Goal: Transaction & Acquisition: Purchase product/service

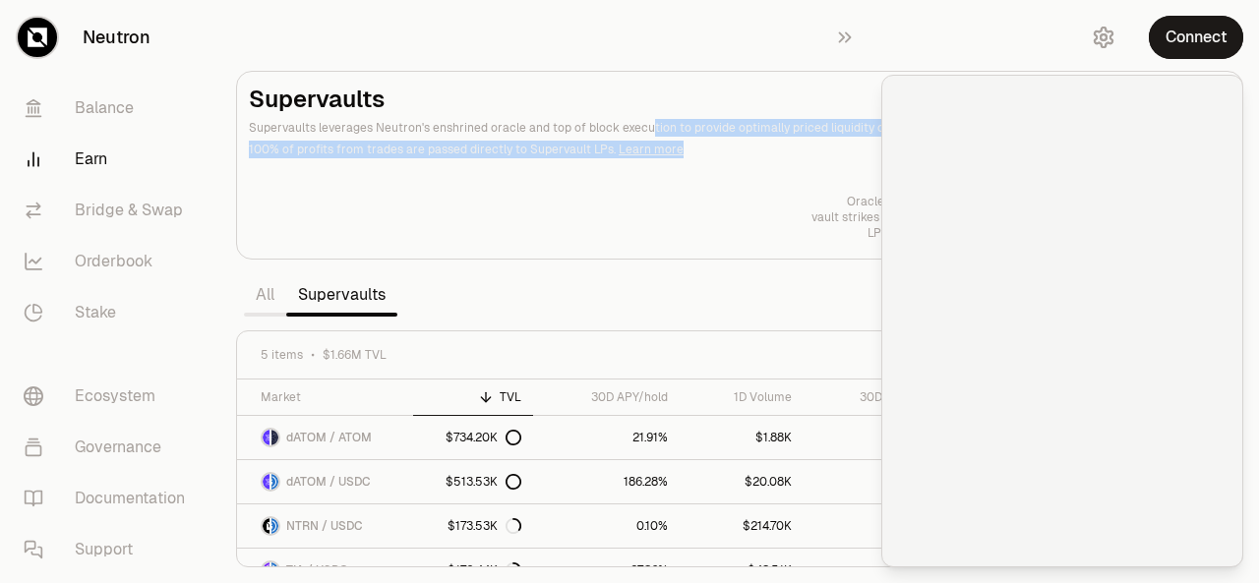
drag, startPoint x: 641, startPoint y: 128, endPoint x: 773, endPoint y: 192, distance: 146.5
click at [773, 192] on div "Supervaults Supervaults leverages Neutron's enshrined oracle and top of block e…" at bounding box center [740, 162] width 982 height 157
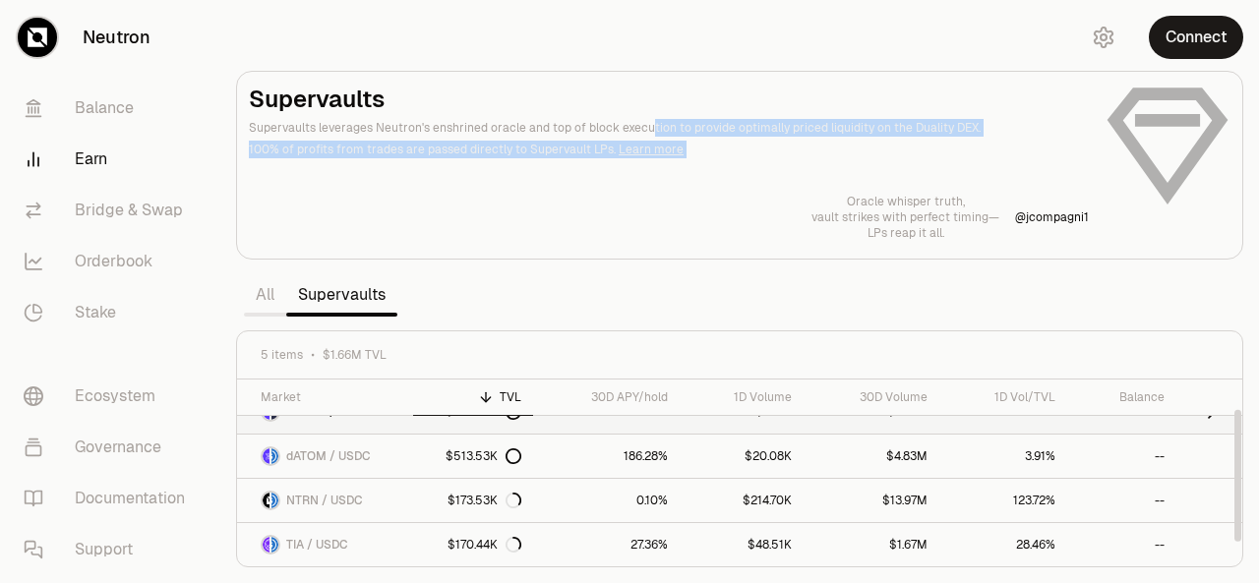
scroll to position [66, 0]
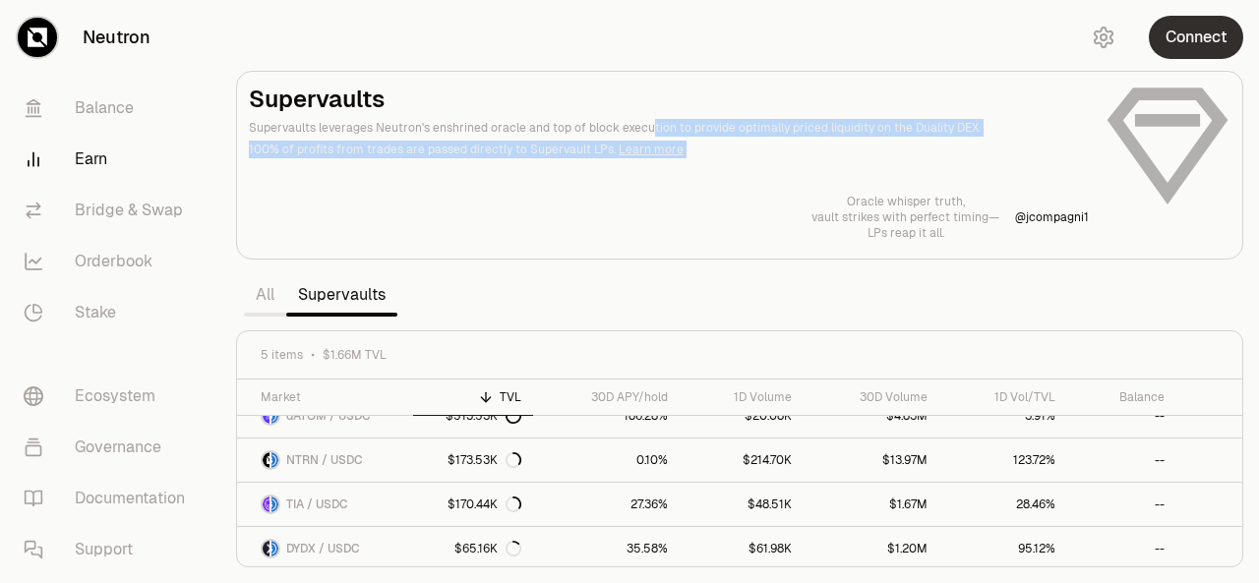
click at [1185, 41] on button "Connect" at bounding box center [1196, 37] width 94 height 43
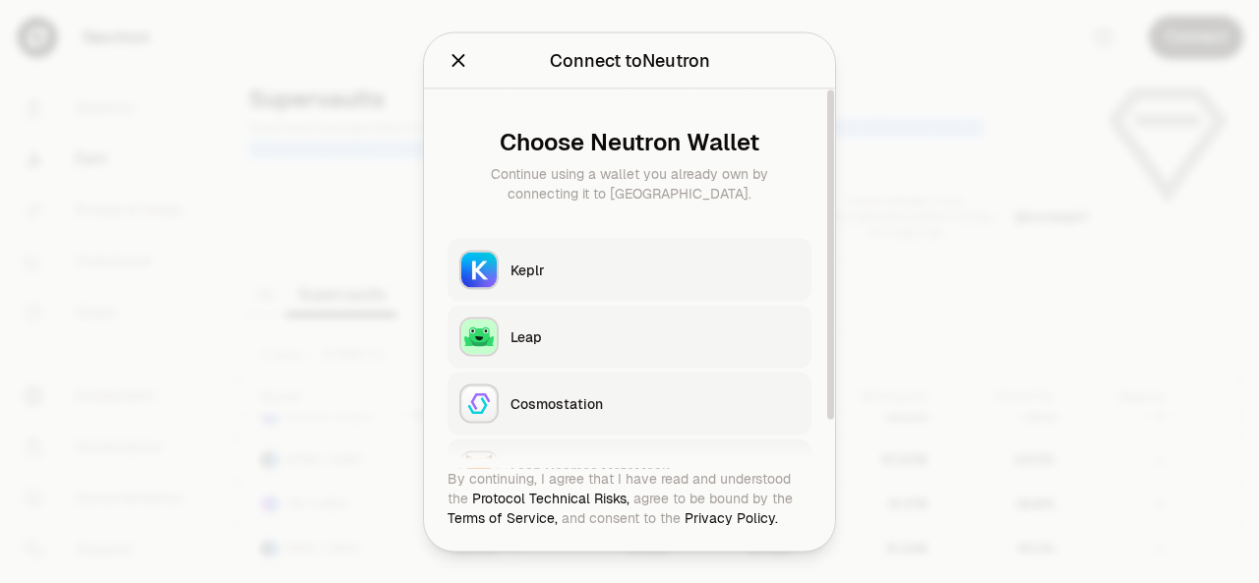
click at [710, 269] on div "Keplr" at bounding box center [655, 270] width 289 height 20
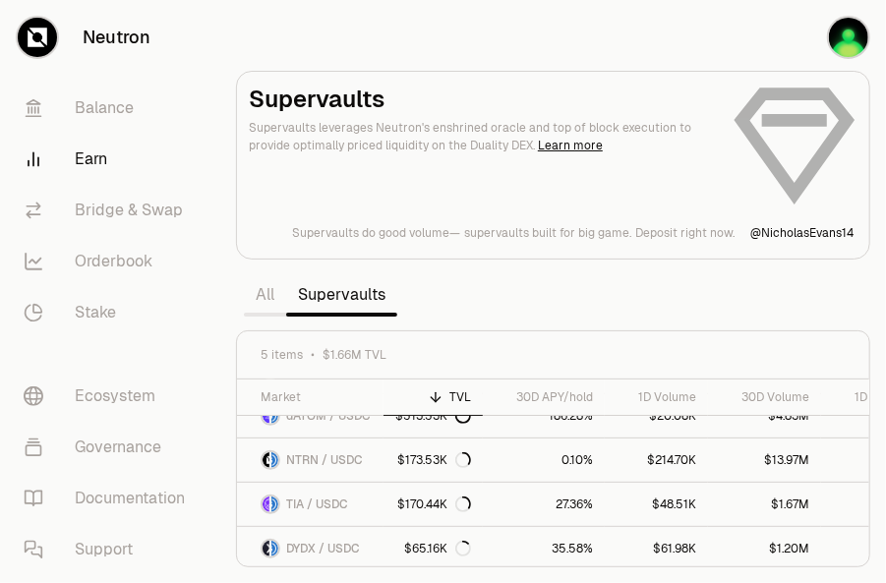
click at [621, 37] on section "Supervaults Supervaults leverages Neutron's enshrined oracle and top of block e…" at bounding box center [553, 291] width 666 height 583
click at [692, 307] on section "Supervaults Supervaults leverages Neutron's enshrined oracle and top of block e…" at bounding box center [553, 291] width 666 height 583
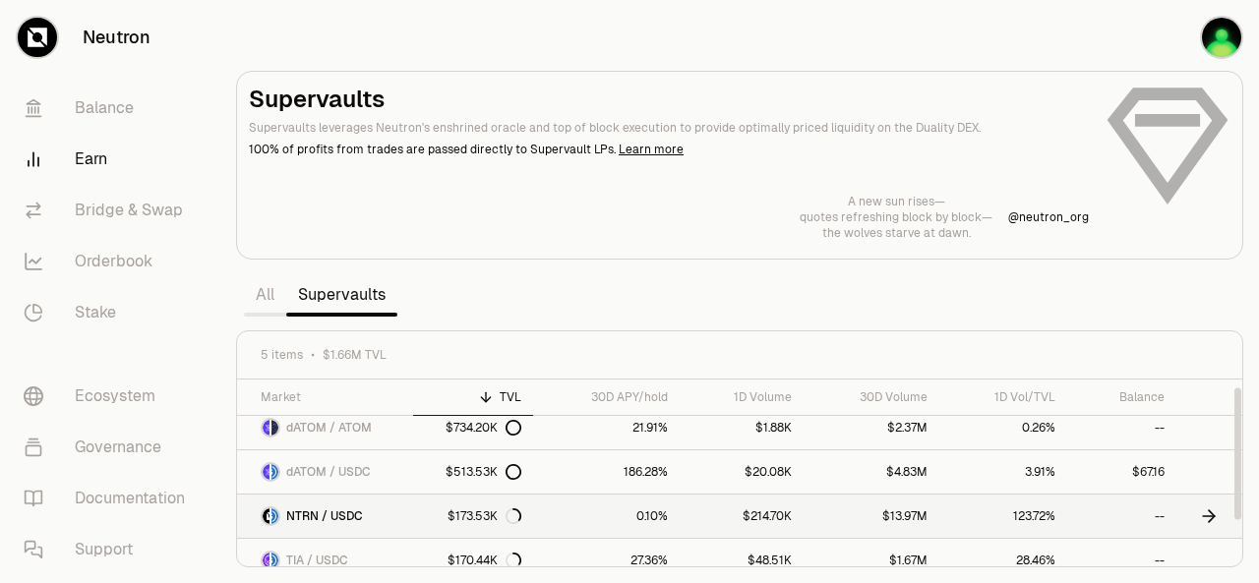
scroll to position [13, 0]
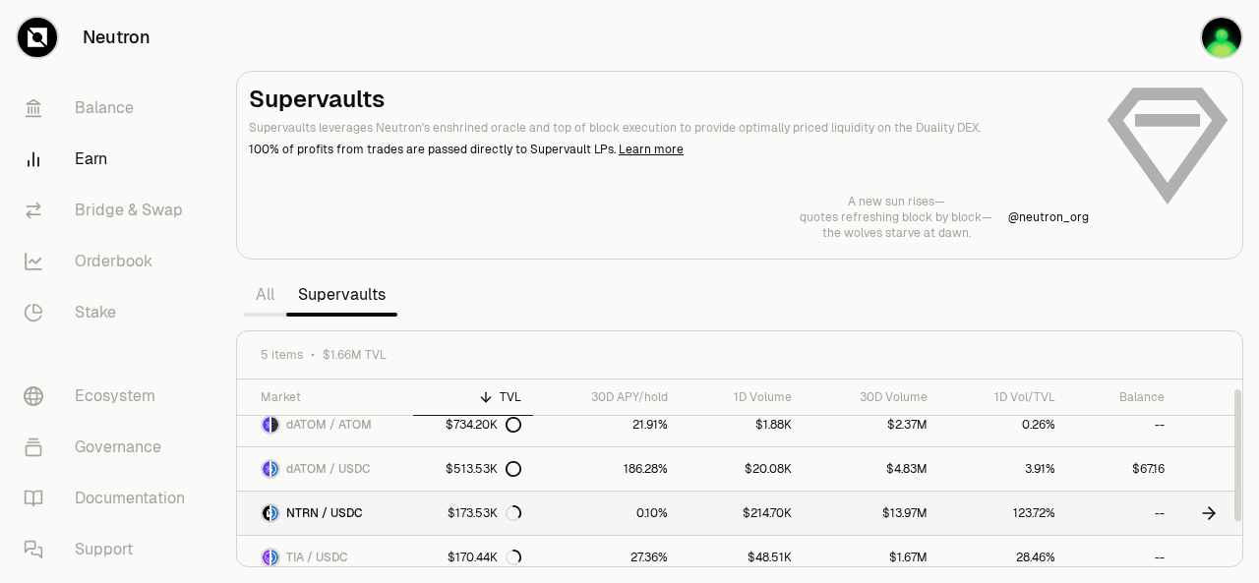
click at [647, 509] on link "0.10%" at bounding box center [606, 513] width 147 height 43
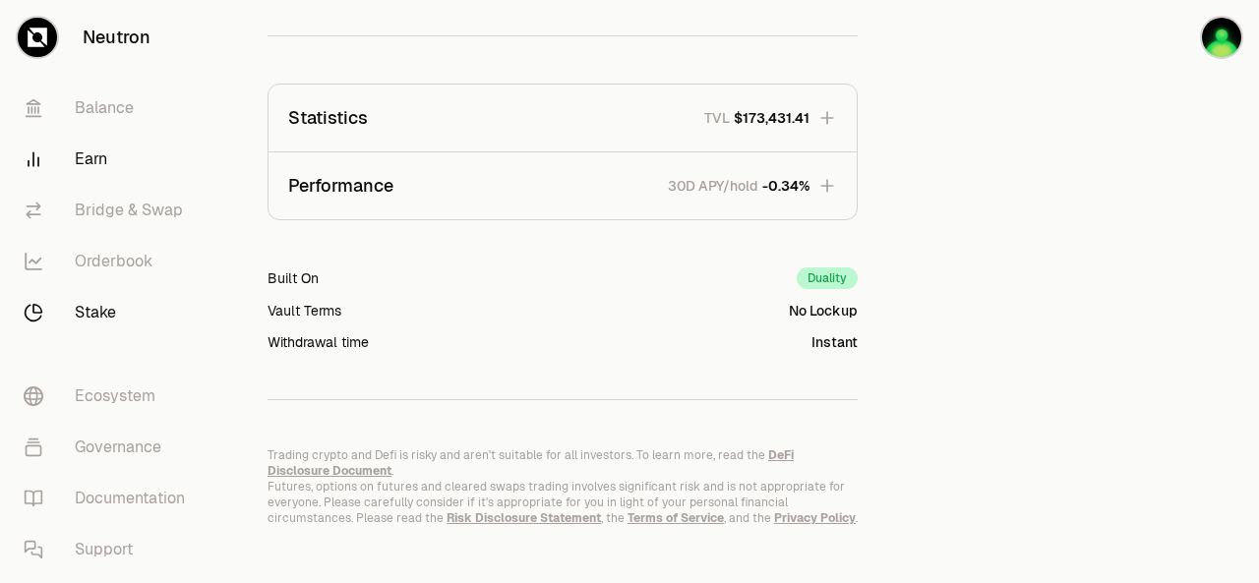
scroll to position [665, 0]
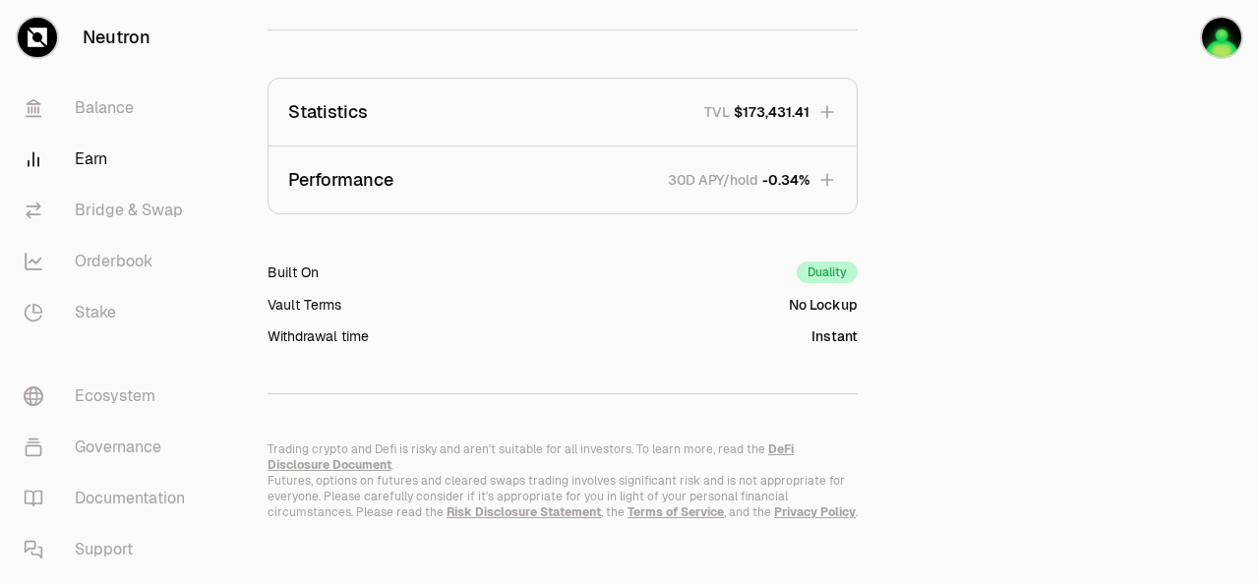
click at [823, 180] on icon "button" at bounding box center [827, 180] width 20 height 20
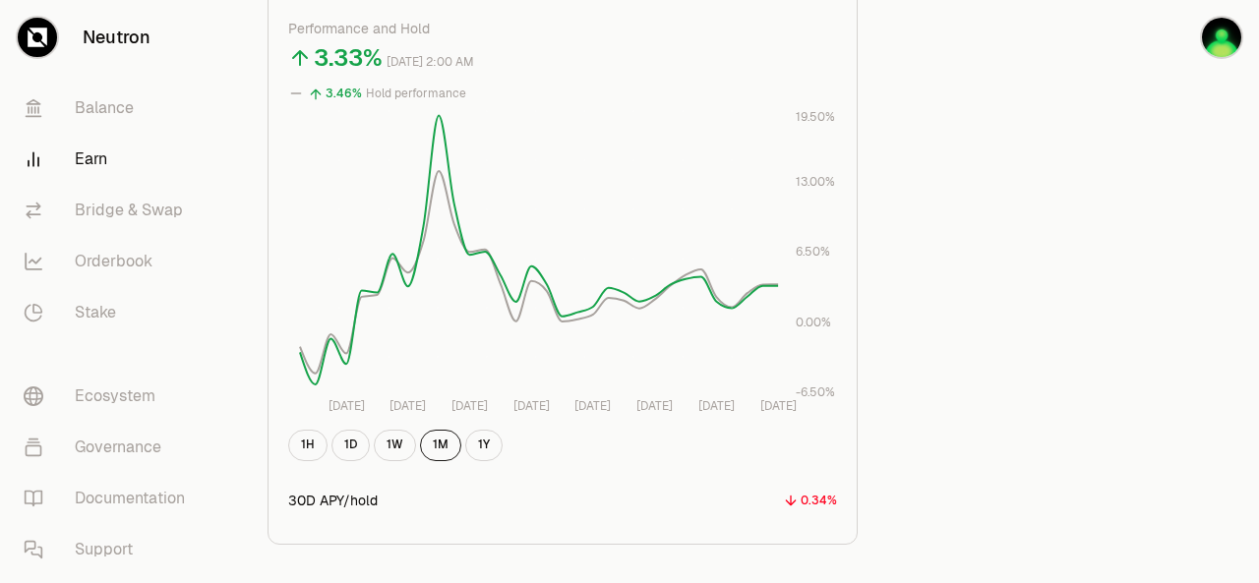
scroll to position [881, 0]
click at [345, 450] on button "1D" at bounding box center [351, 443] width 38 height 31
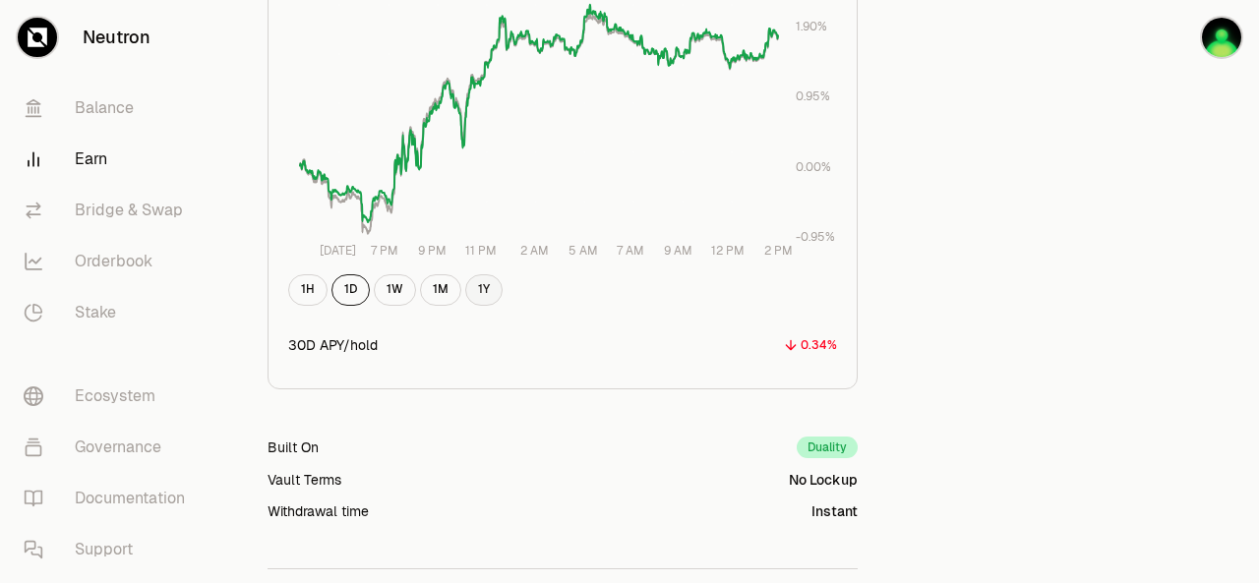
scroll to position [981, 0]
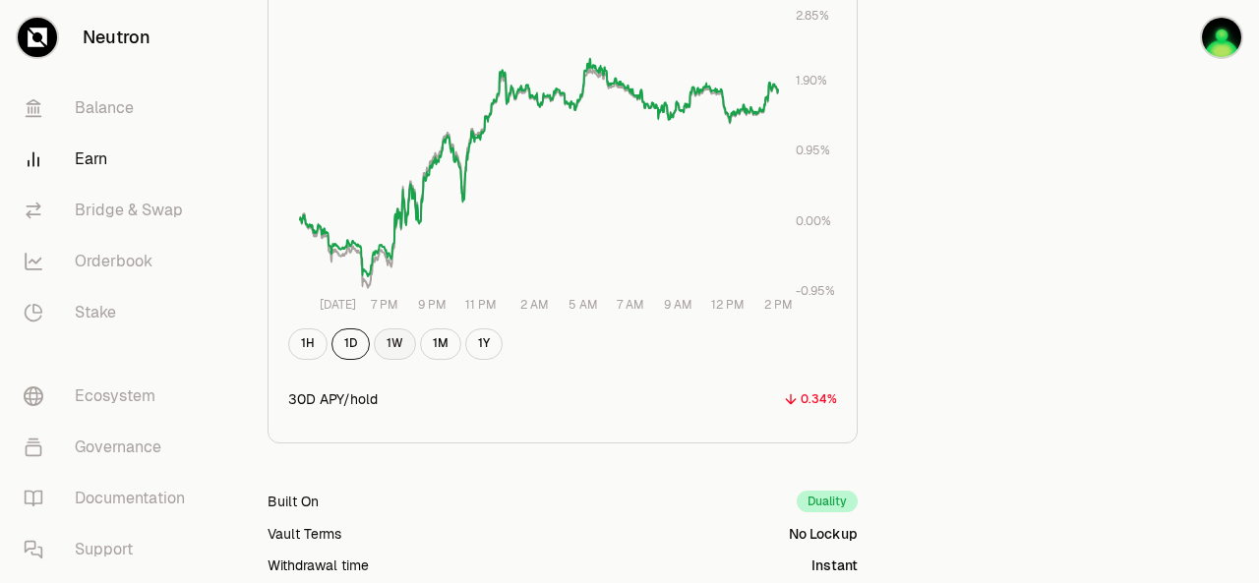
click at [382, 336] on button "1W" at bounding box center [395, 344] width 42 height 31
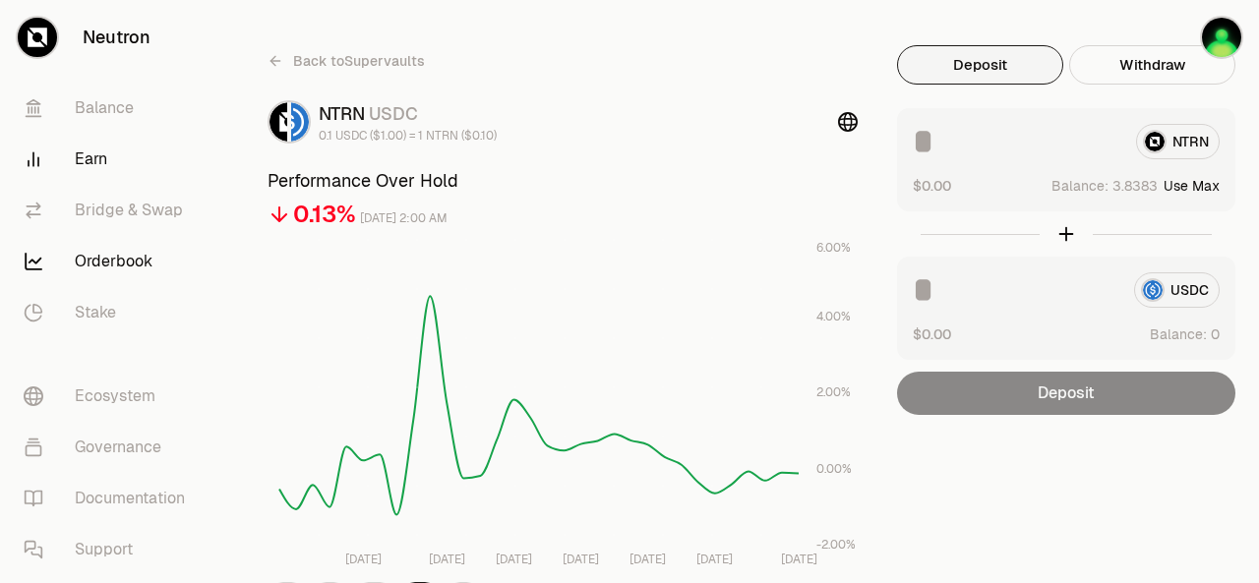
scroll to position [0, 0]
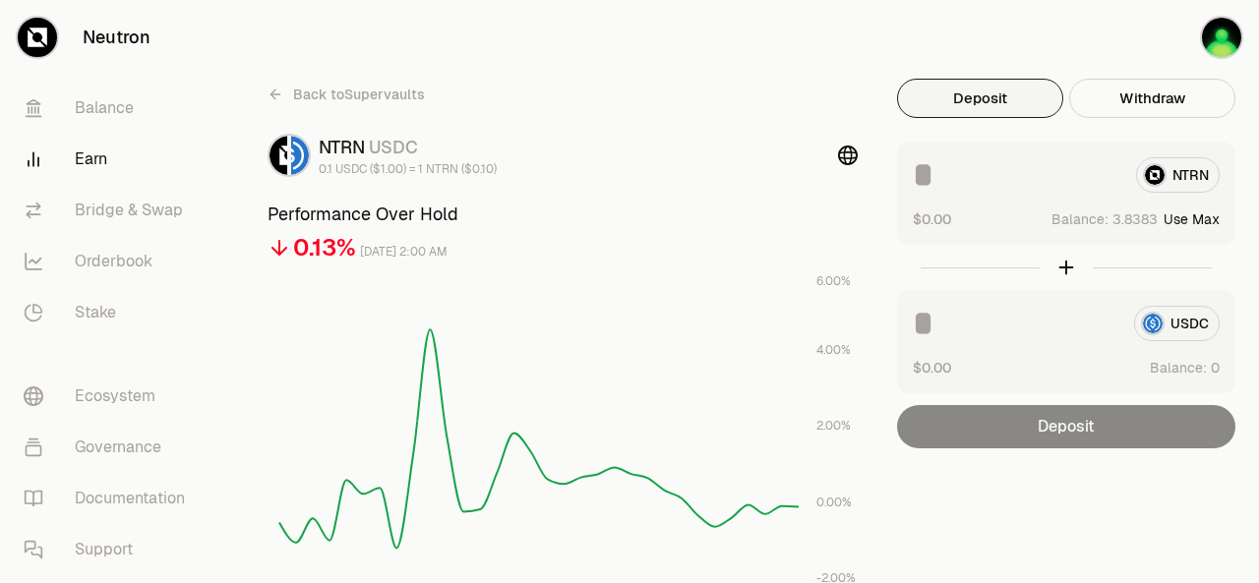
click at [88, 153] on link "Earn" at bounding box center [110, 159] width 205 height 51
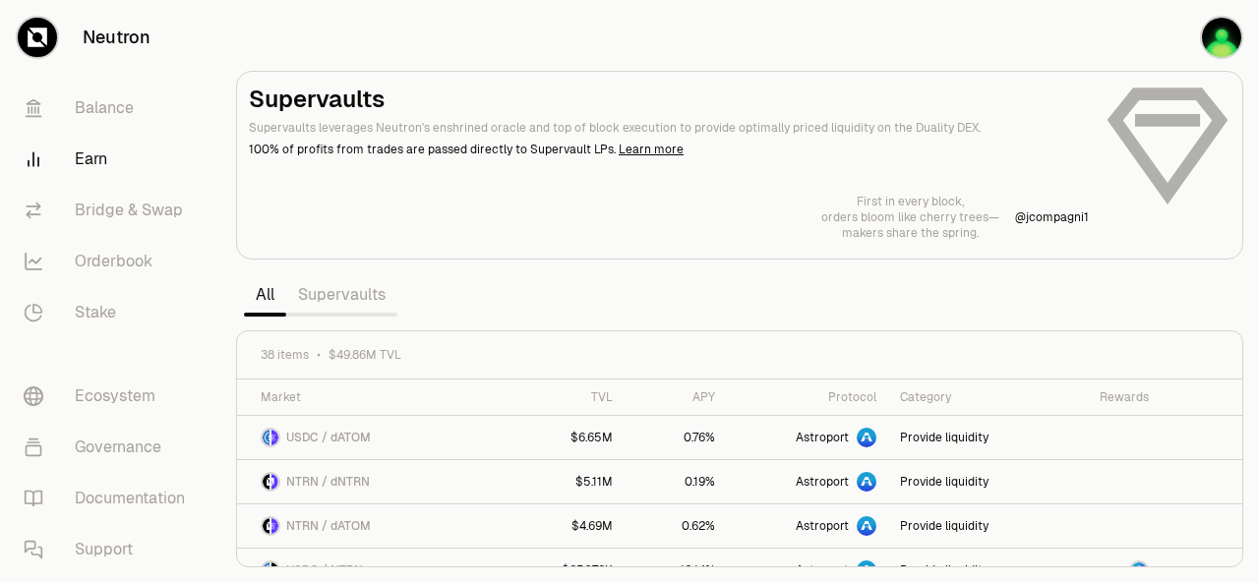
click at [319, 295] on link "Supervaults" at bounding box center [341, 294] width 111 height 39
